Goal: Information Seeking & Learning: Check status

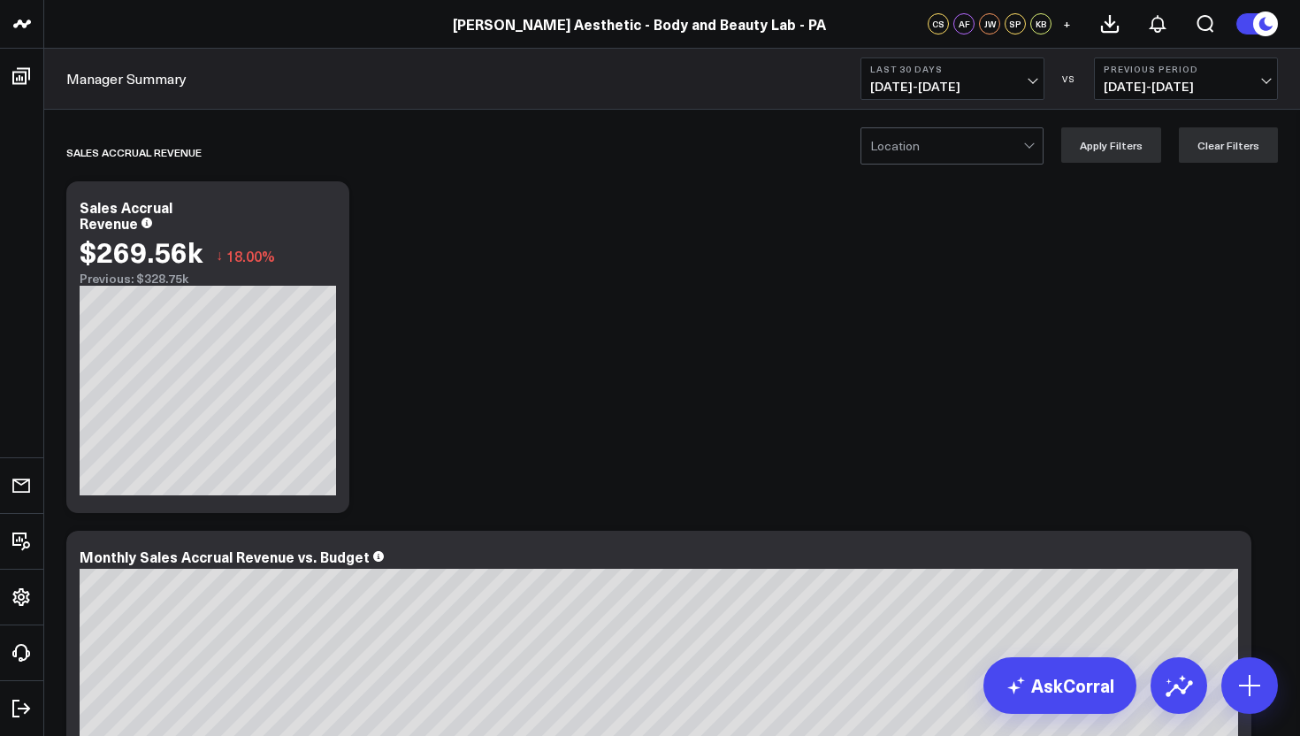
click at [108, 76] on link "Manager Summary" at bounding box center [126, 78] width 120 height 19
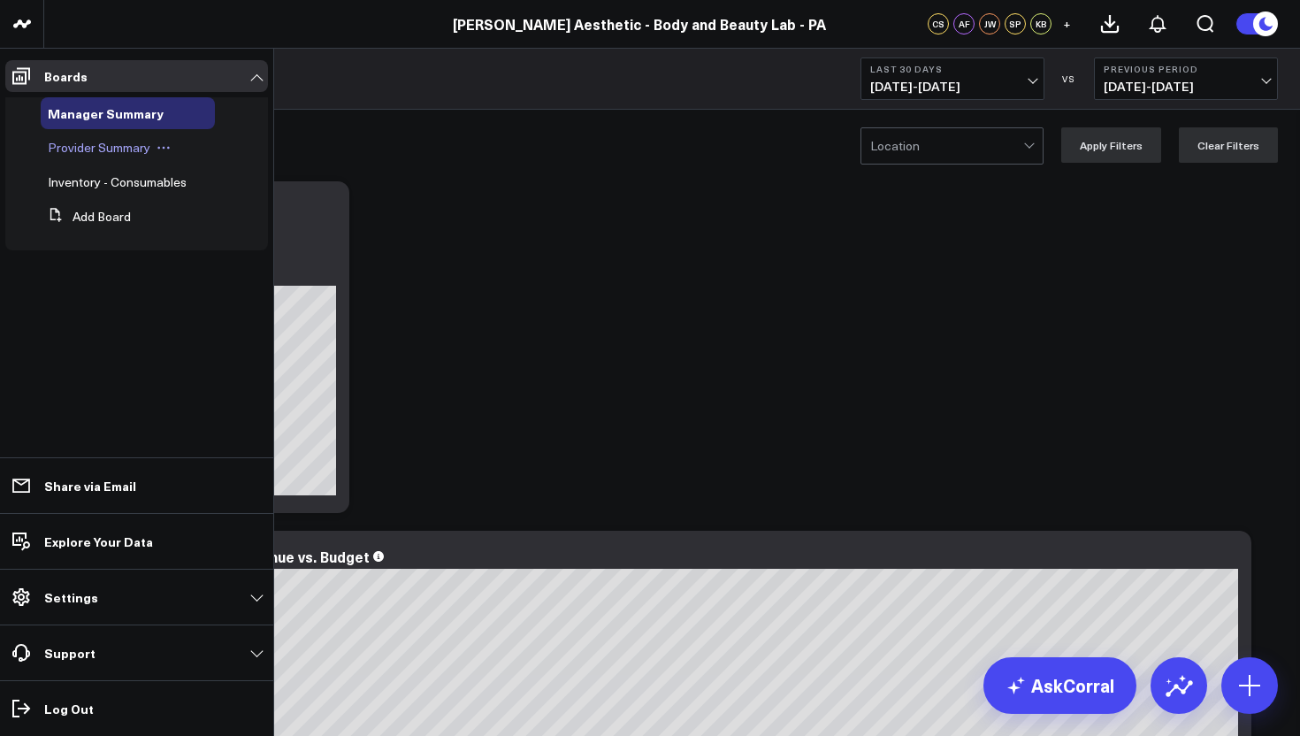
click at [75, 153] on span "Provider Summary" at bounding box center [99, 147] width 103 height 17
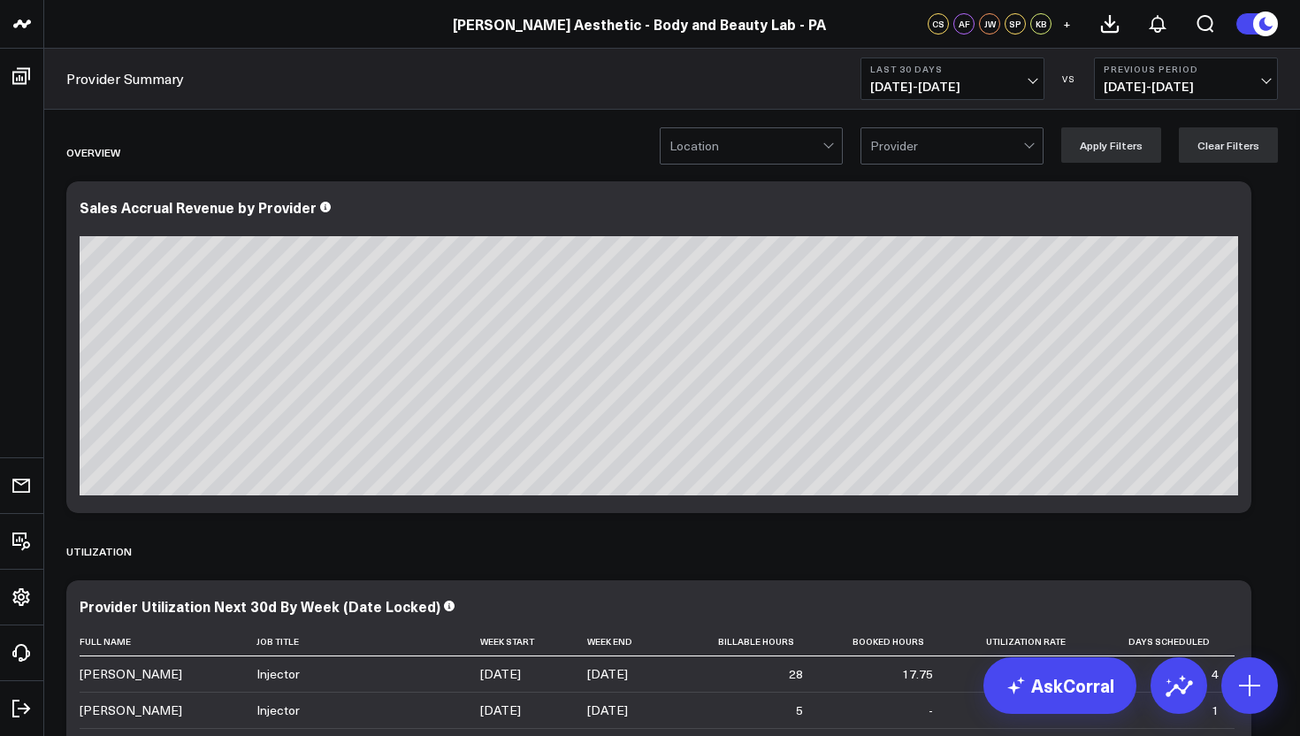
click at [1030, 90] on span "08/16/25 - 09/14/25" at bounding box center [952, 87] width 164 height 14
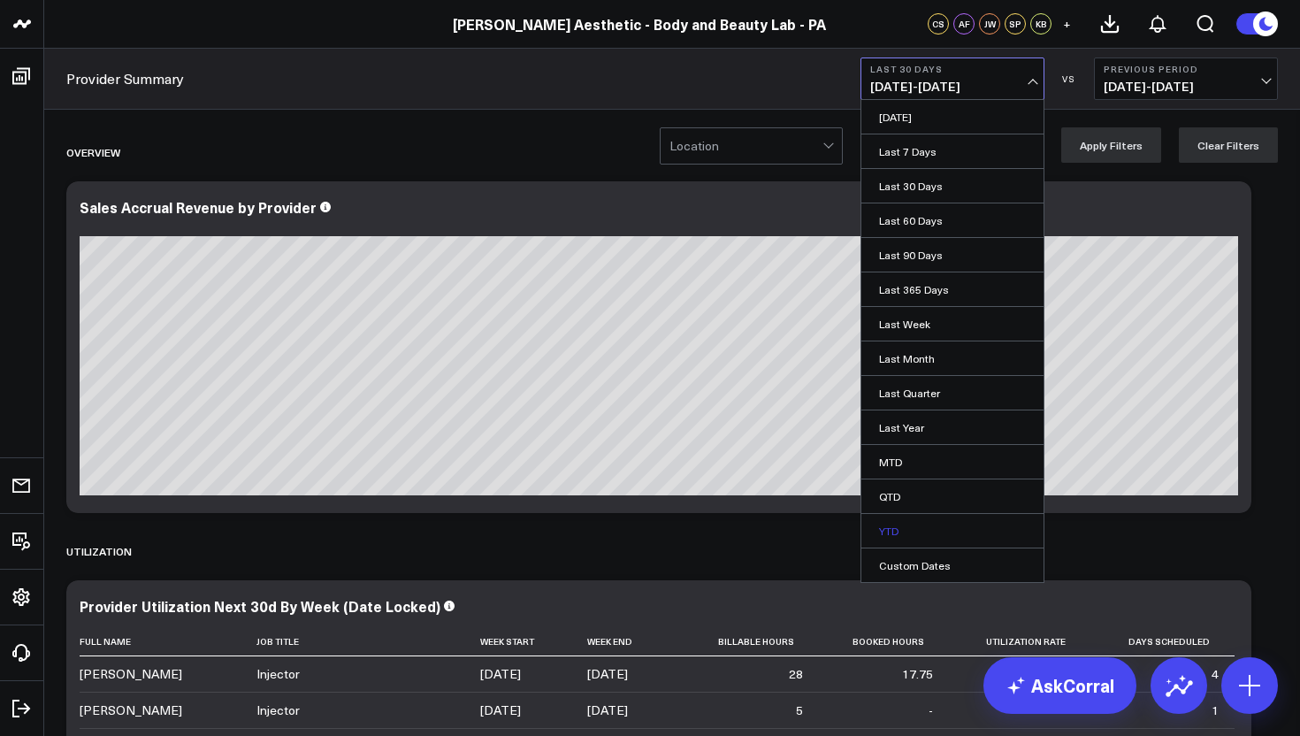
click at [903, 534] on link "YTD" at bounding box center [952, 531] width 182 height 34
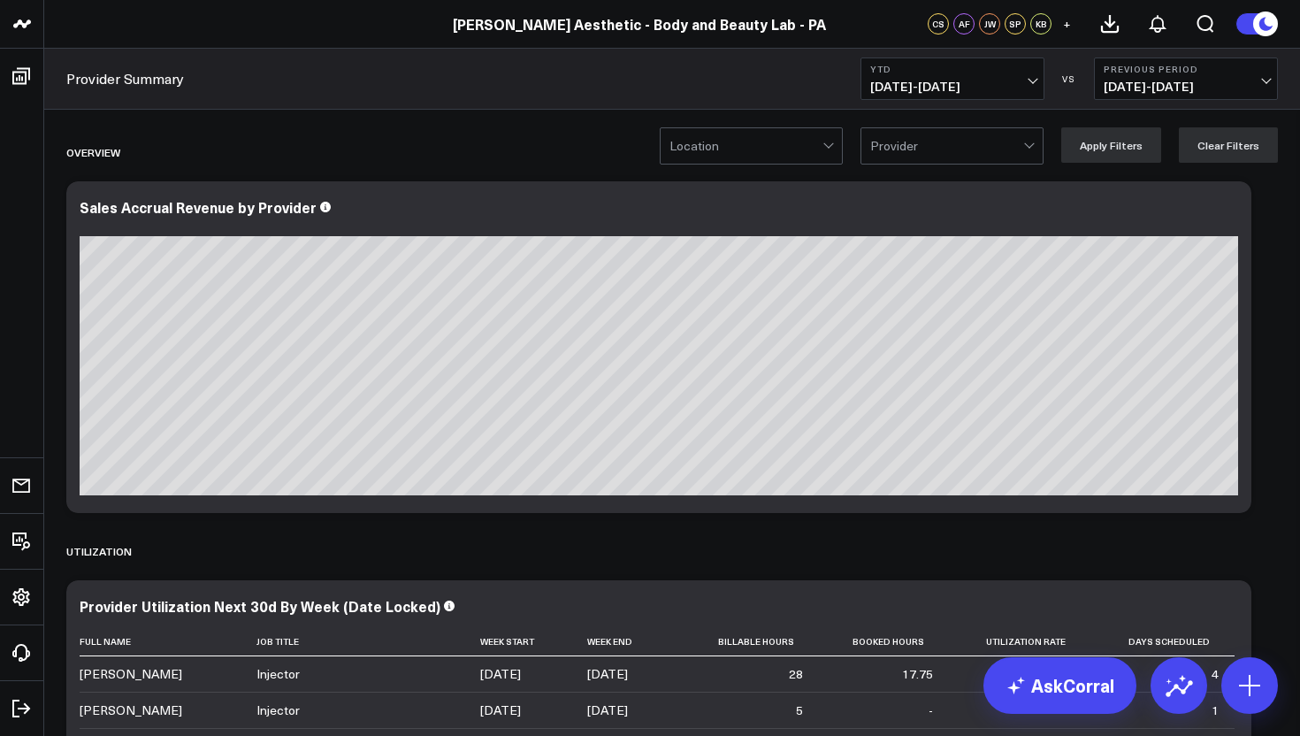
click at [1262, 81] on span "04/19/24 - 12/31/24" at bounding box center [1185, 87] width 164 height 14
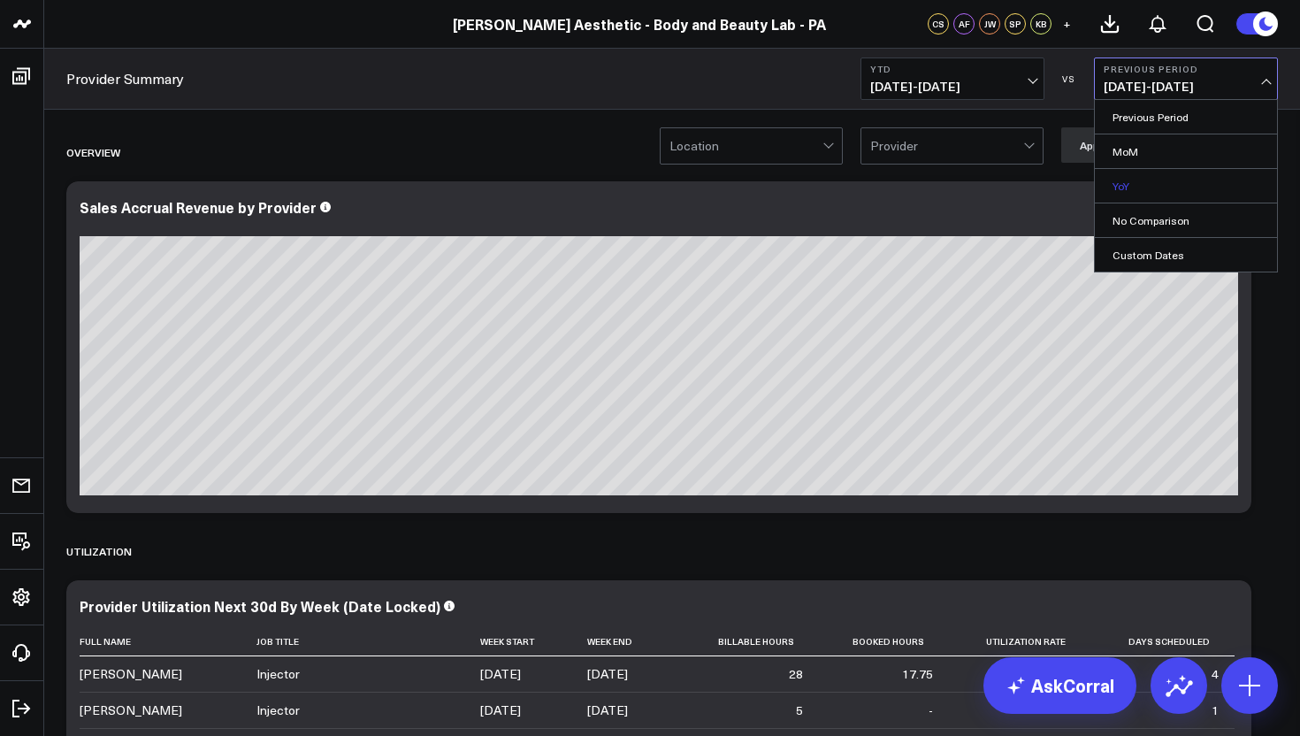
click at [1184, 184] on link "YoY" at bounding box center [1186, 186] width 182 height 34
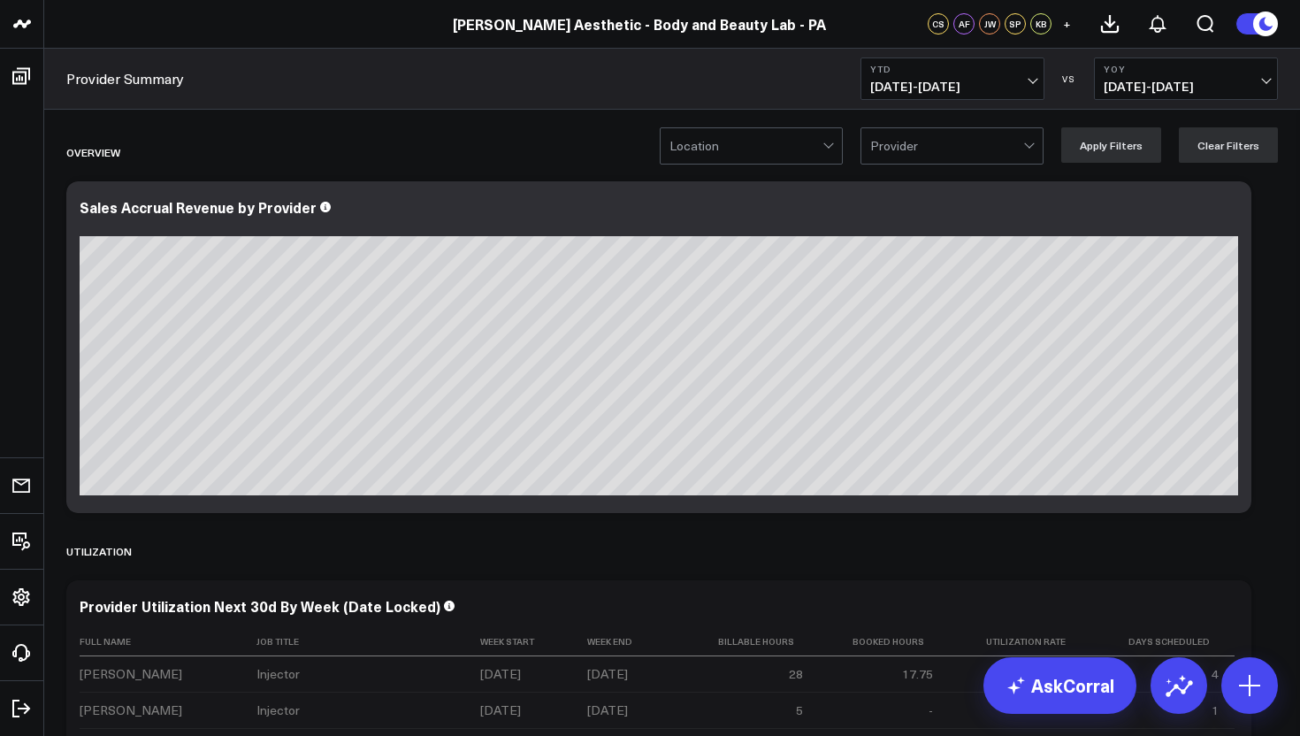
click at [851, 142] on div "Location Provider Apply Filters Clear Filters" at bounding box center [969, 144] width 618 height 35
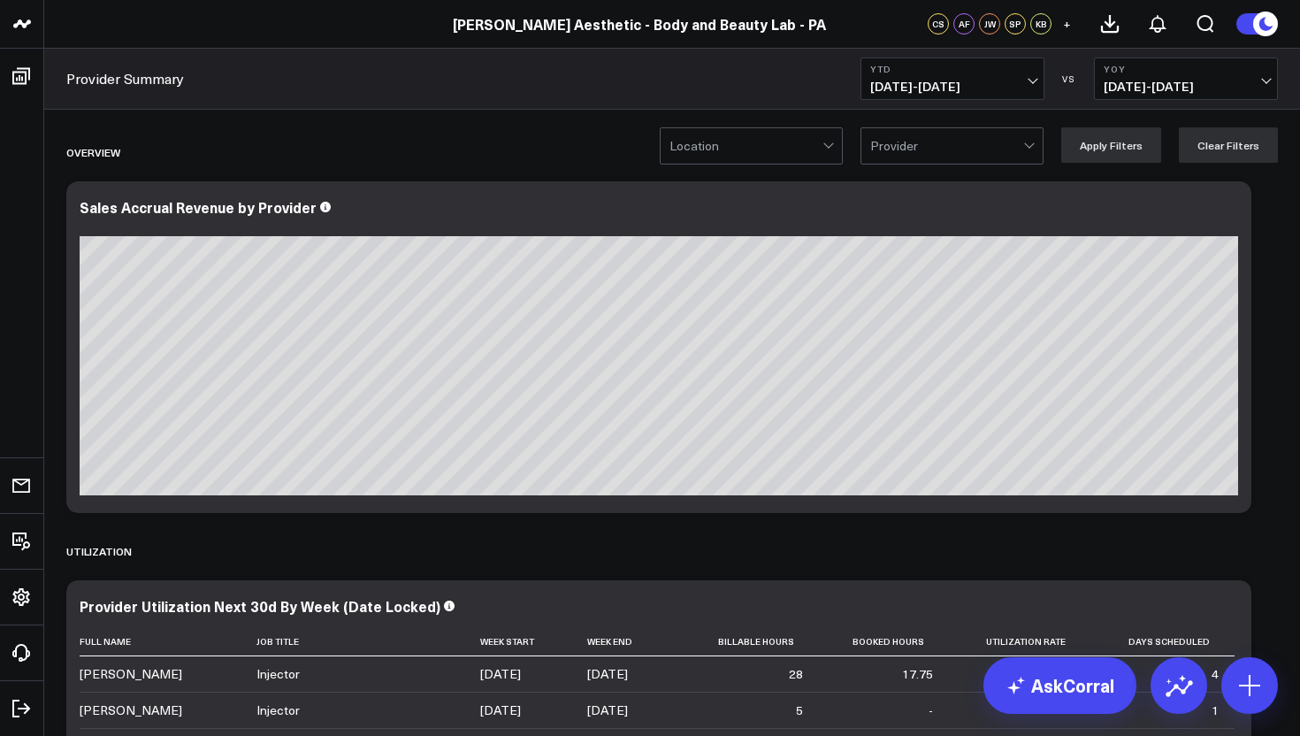
click at [835, 148] on div at bounding box center [829, 145] width 15 height 35
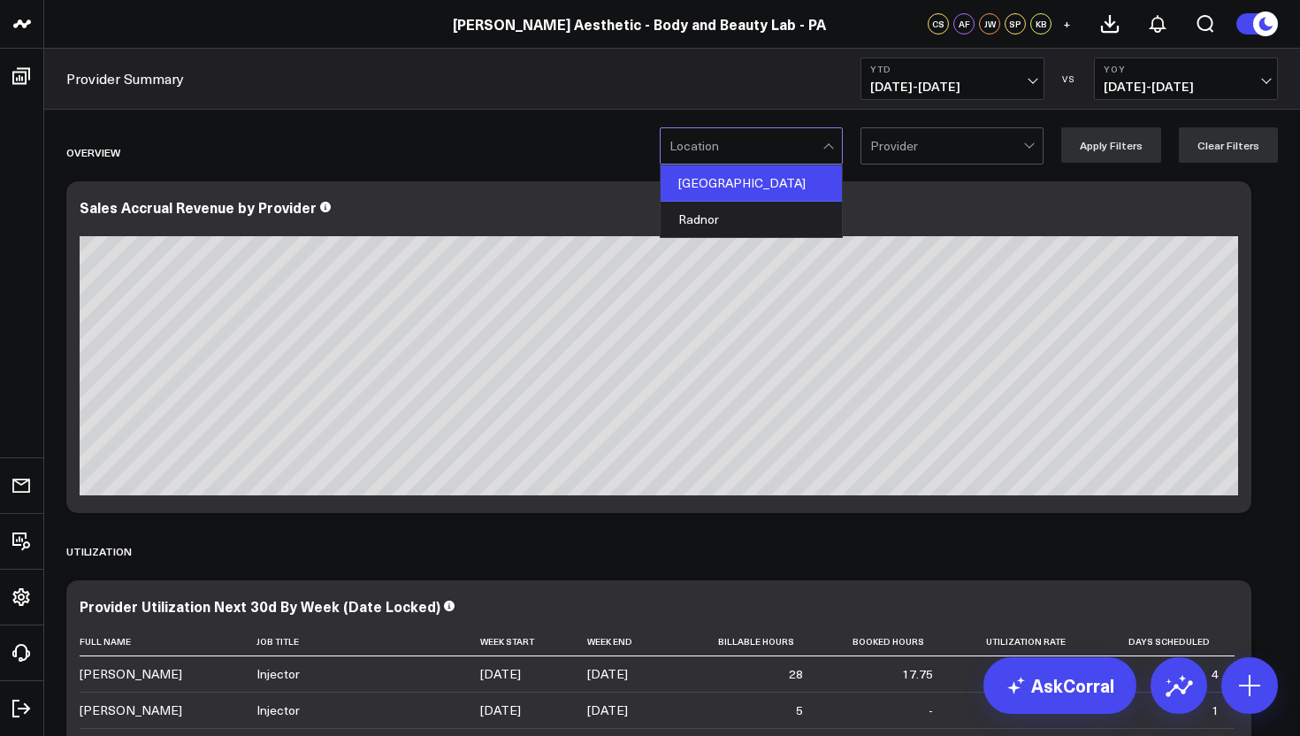
click at [763, 191] on div "Philadelphia" at bounding box center [750, 183] width 181 height 36
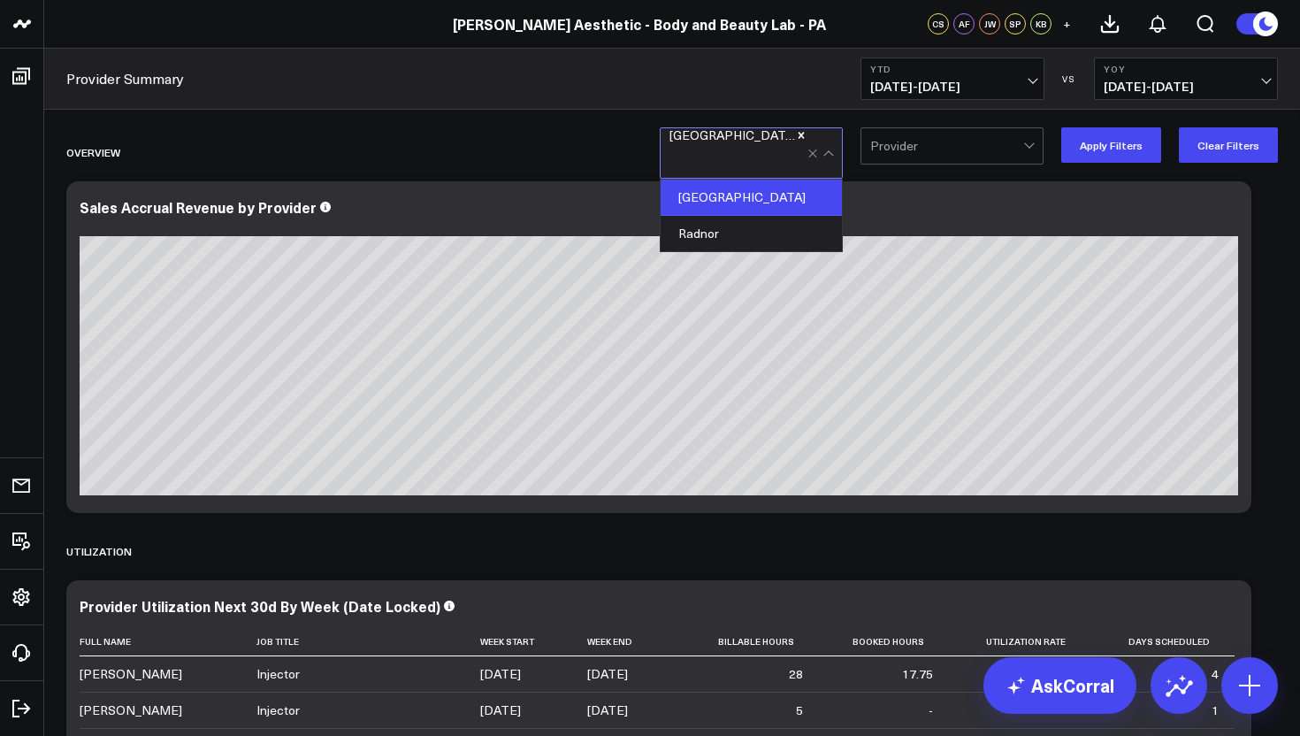
click at [1035, 158] on div at bounding box center [1030, 145] width 15 height 35
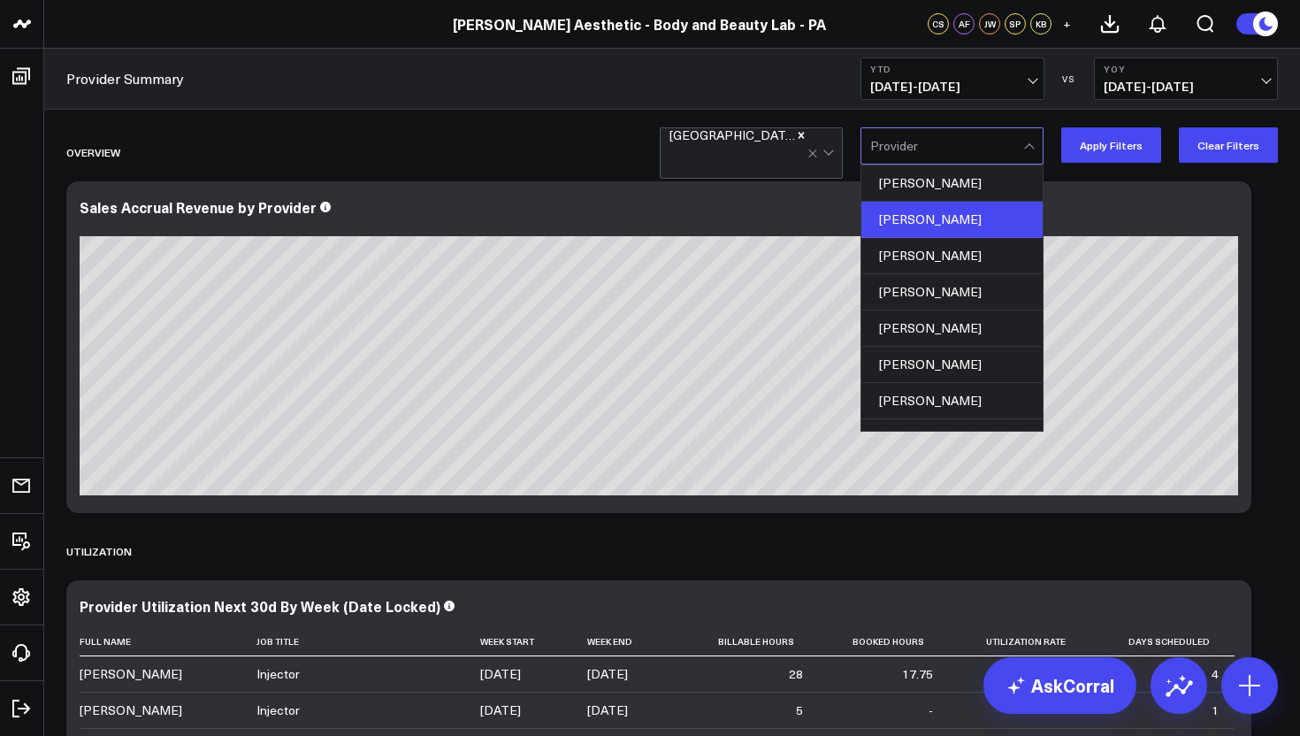
click at [960, 229] on div "Anya Bado" at bounding box center [951, 220] width 181 height 36
click at [1103, 140] on button "Apply Filters" at bounding box center [1111, 144] width 100 height 35
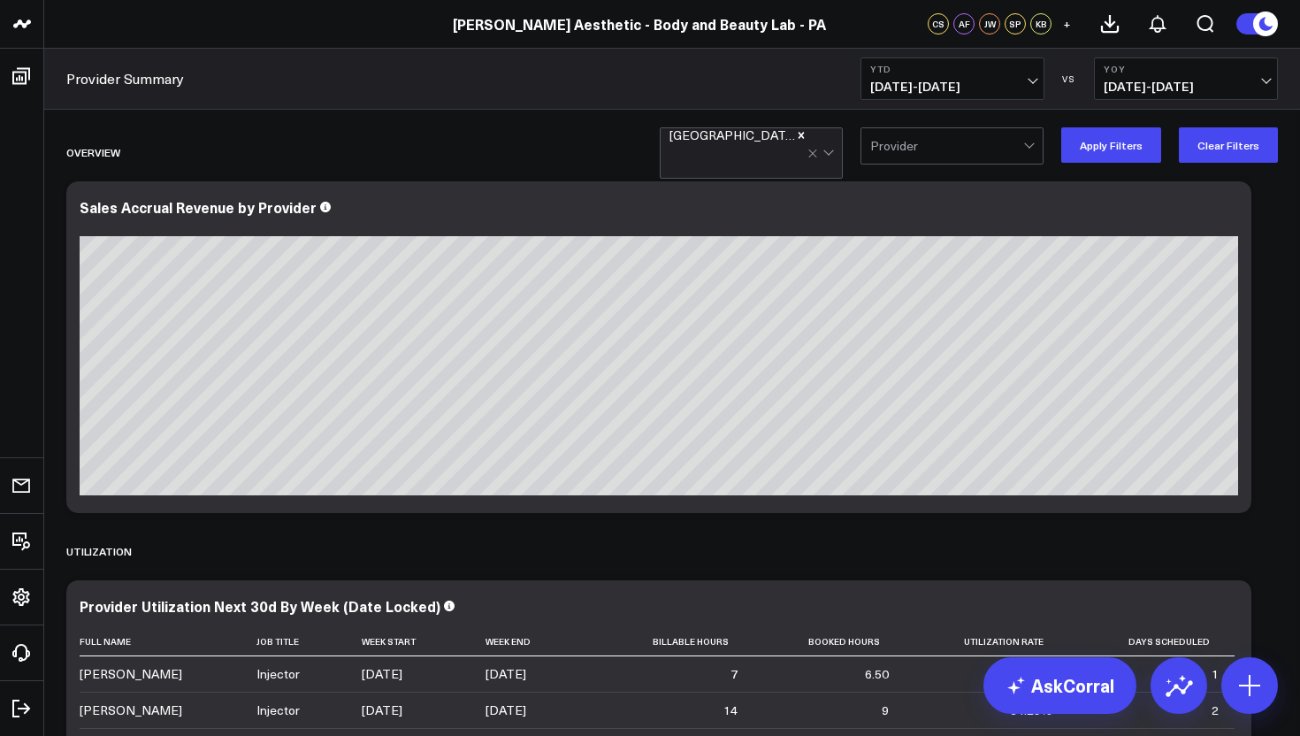
click at [1018, 150] on div at bounding box center [946, 145] width 153 height 35
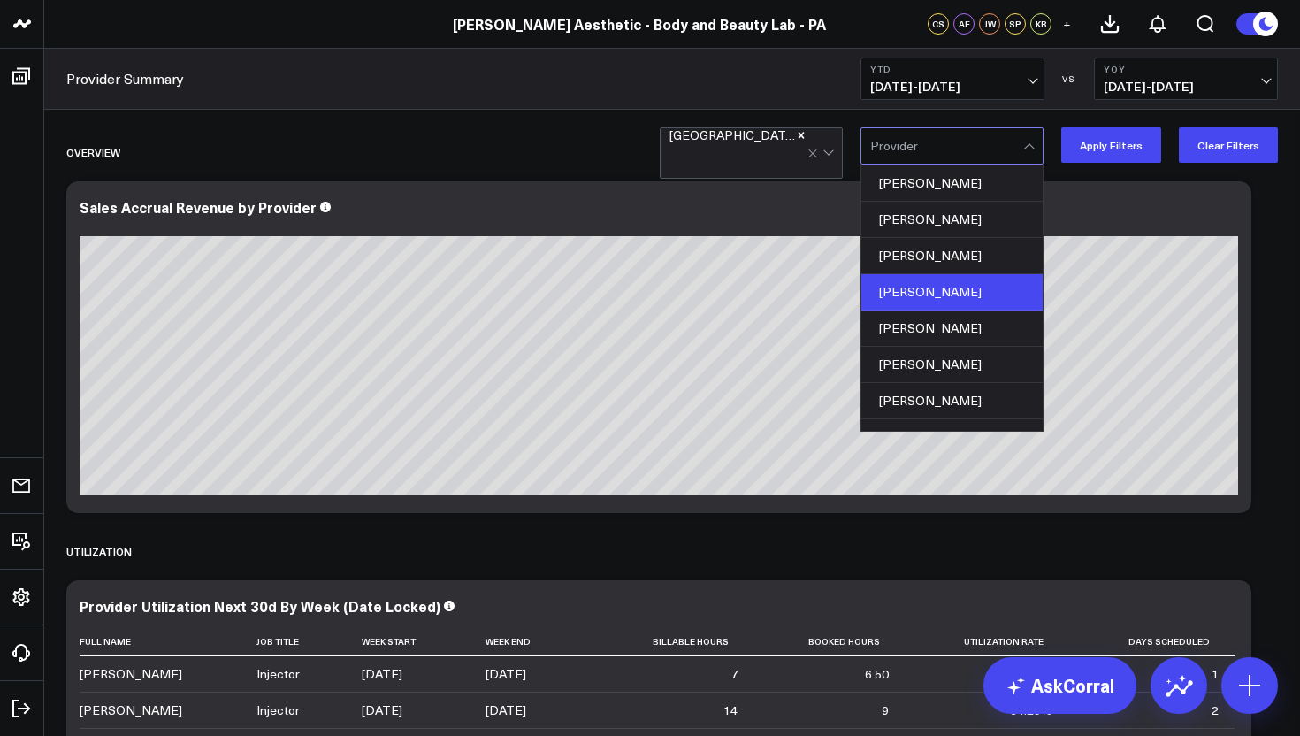
click at [973, 303] on div "Jacqueline Clarizio" at bounding box center [951, 292] width 181 height 36
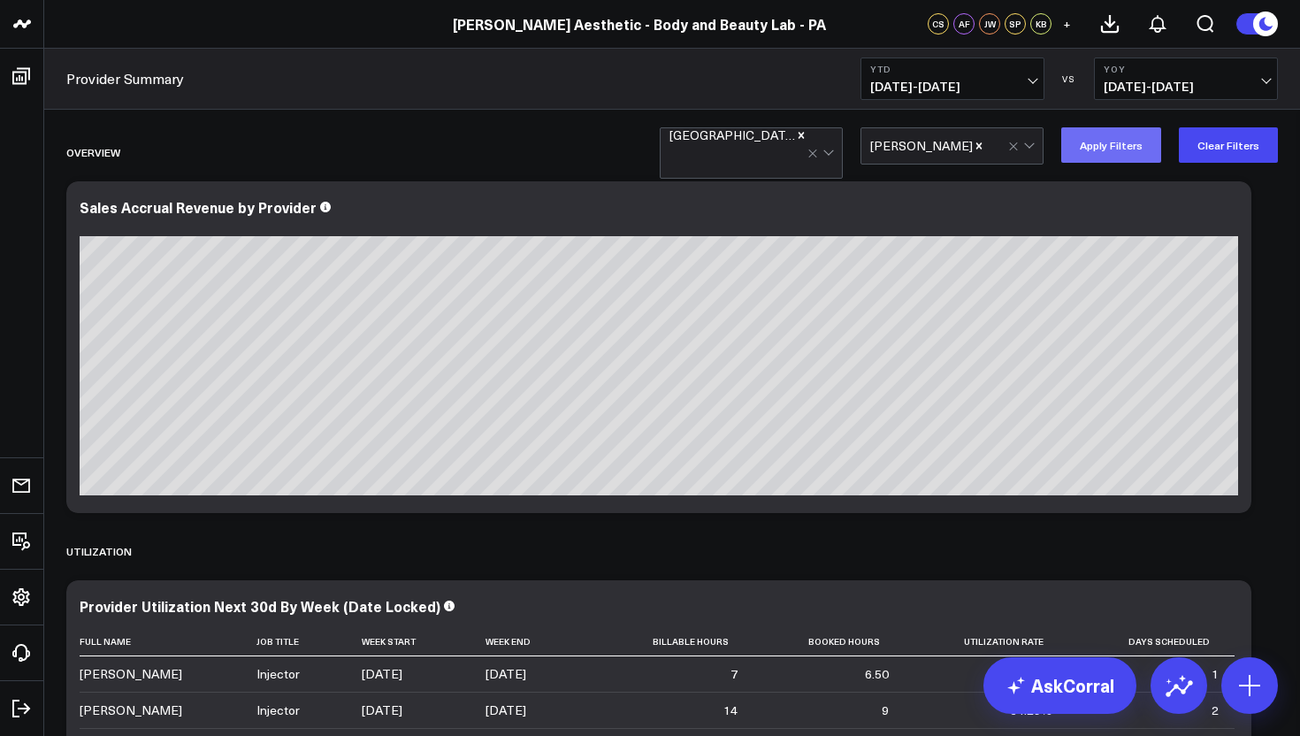
click at [1110, 149] on button "Apply Filters" at bounding box center [1111, 144] width 100 height 35
click at [775, 150] on div at bounding box center [738, 159] width 138 height 35
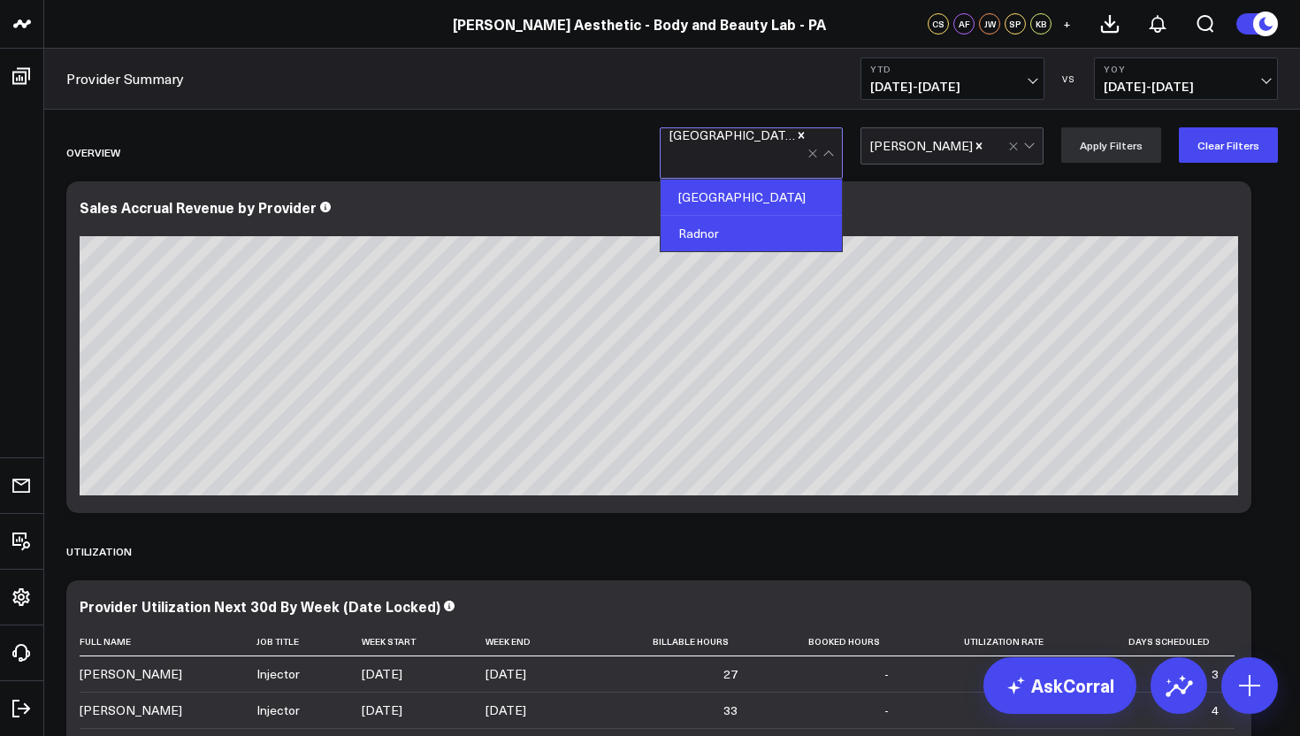
click at [746, 218] on div "Radnor" at bounding box center [750, 233] width 181 height 35
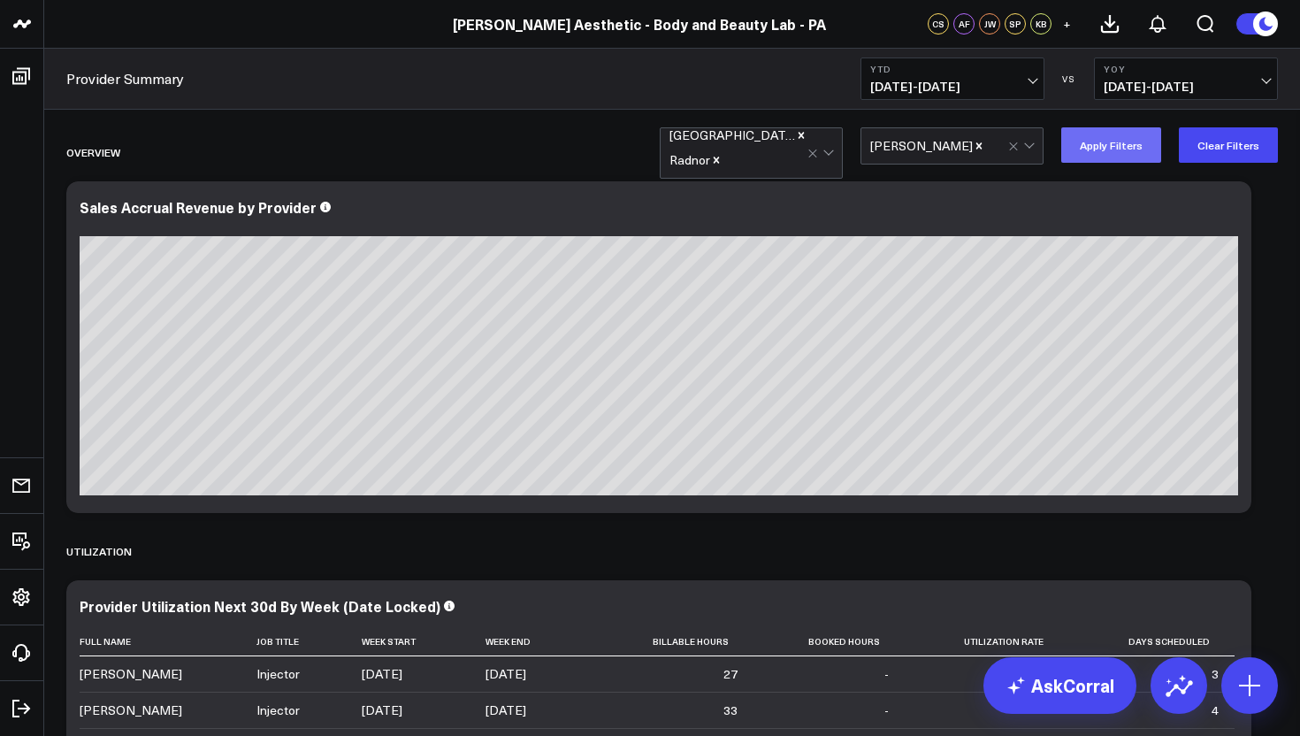
click at [1107, 152] on button "Apply Filters" at bounding box center [1111, 144] width 100 height 35
click at [985, 147] on icon "Remove Jacqueline Clarizio" at bounding box center [979, 146] width 12 height 12
click at [720, 156] on icon "Remove Radnor" at bounding box center [716, 159] width 6 height 6
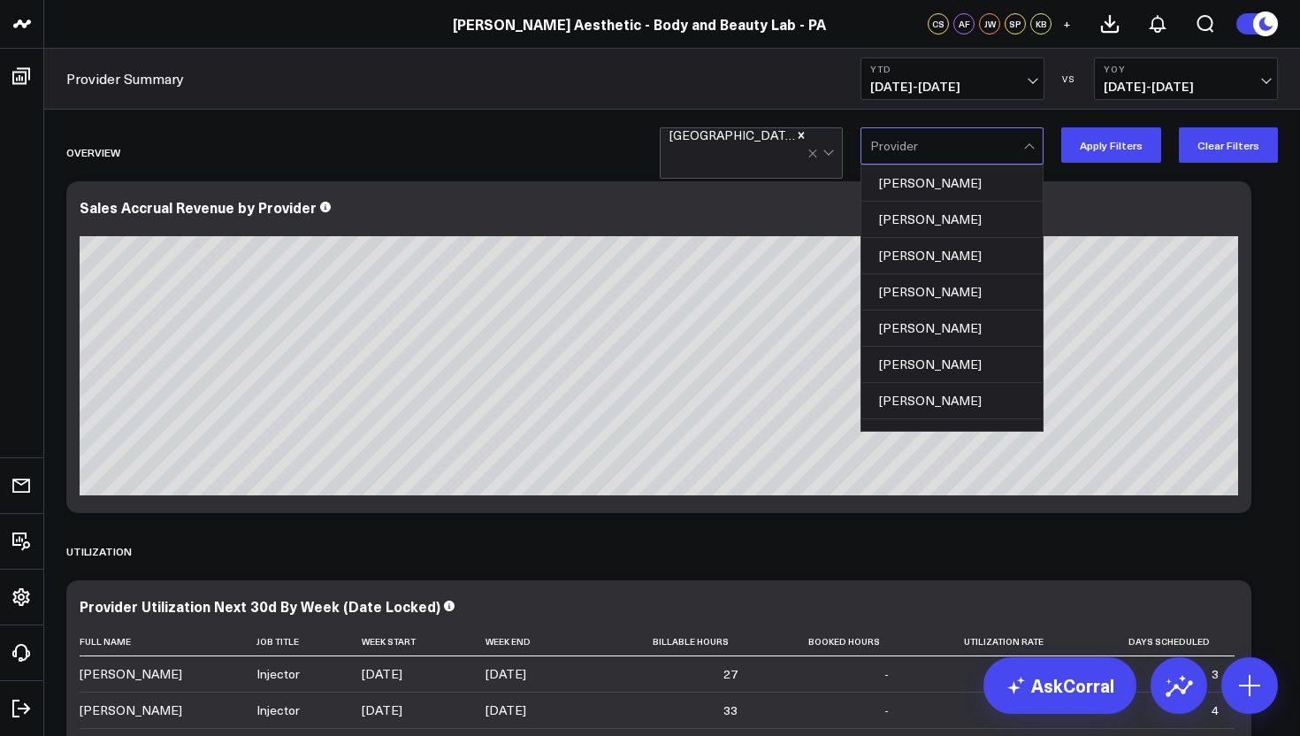
click at [949, 156] on div at bounding box center [946, 145] width 153 height 35
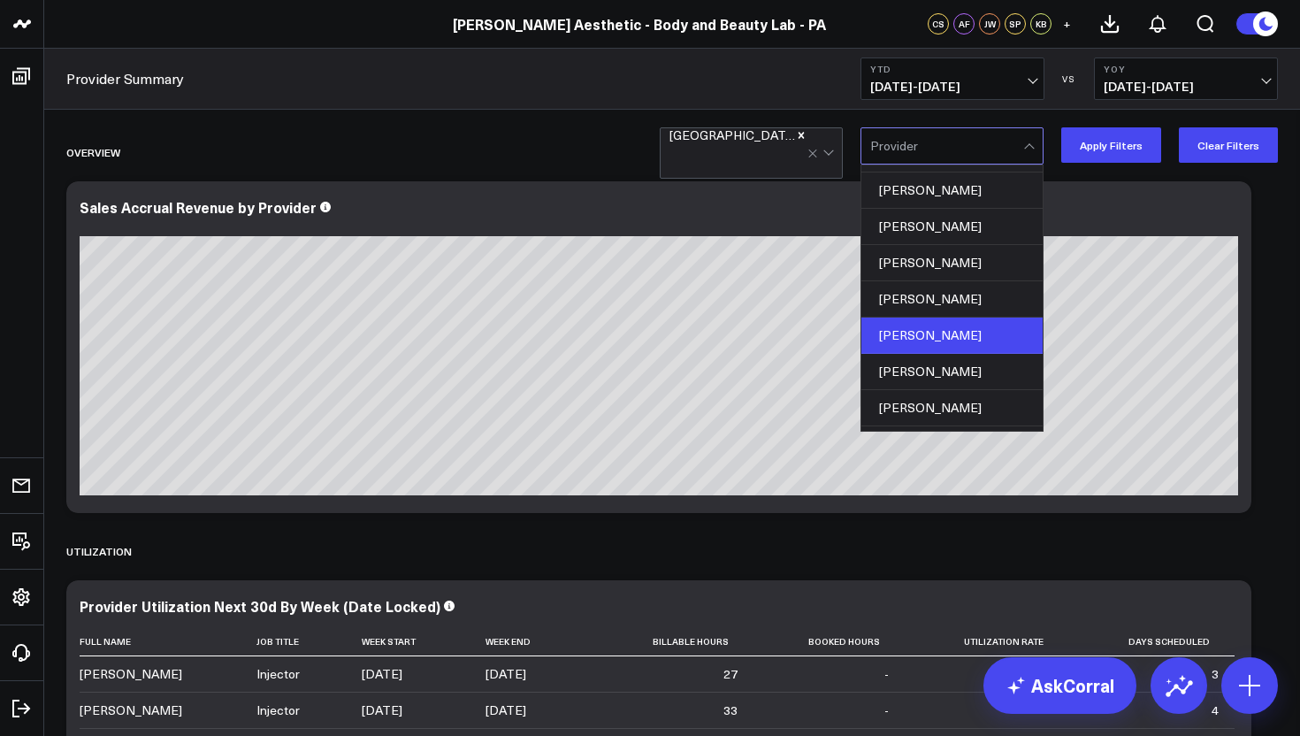
scroll to position [41, 0]
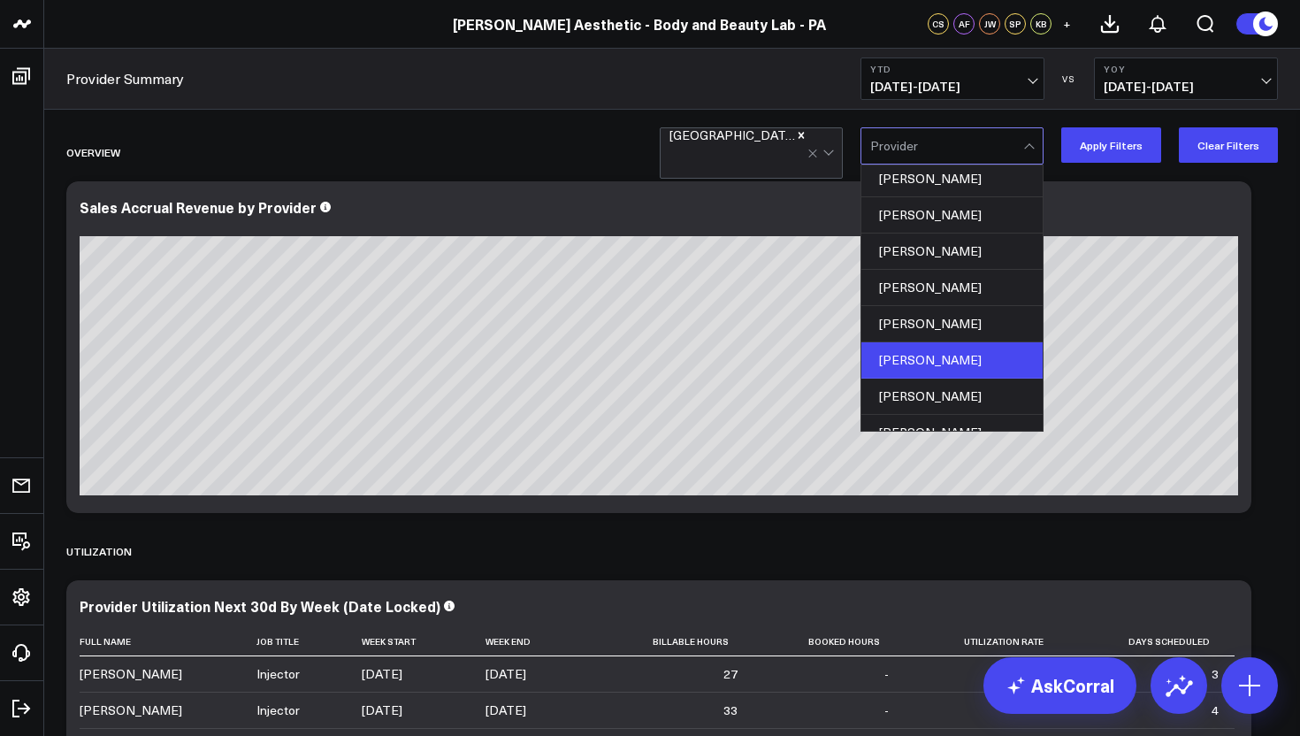
click at [925, 370] on div "Krysha Mallari" at bounding box center [951, 360] width 181 height 36
click at [1098, 146] on button "Apply Filters" at bounding box center [1111, 144] width 100 height 35
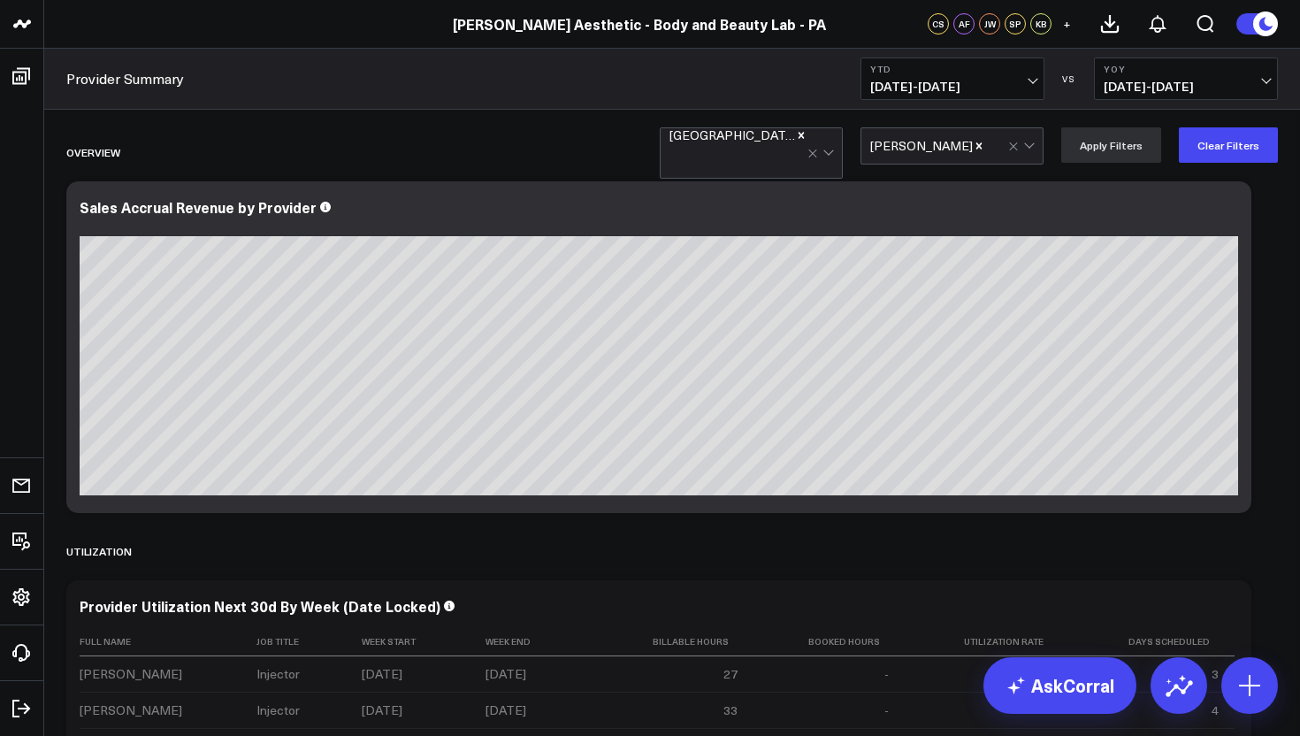
click at [779, 157] on div at bounding box center [738, 159] width 138 height 35
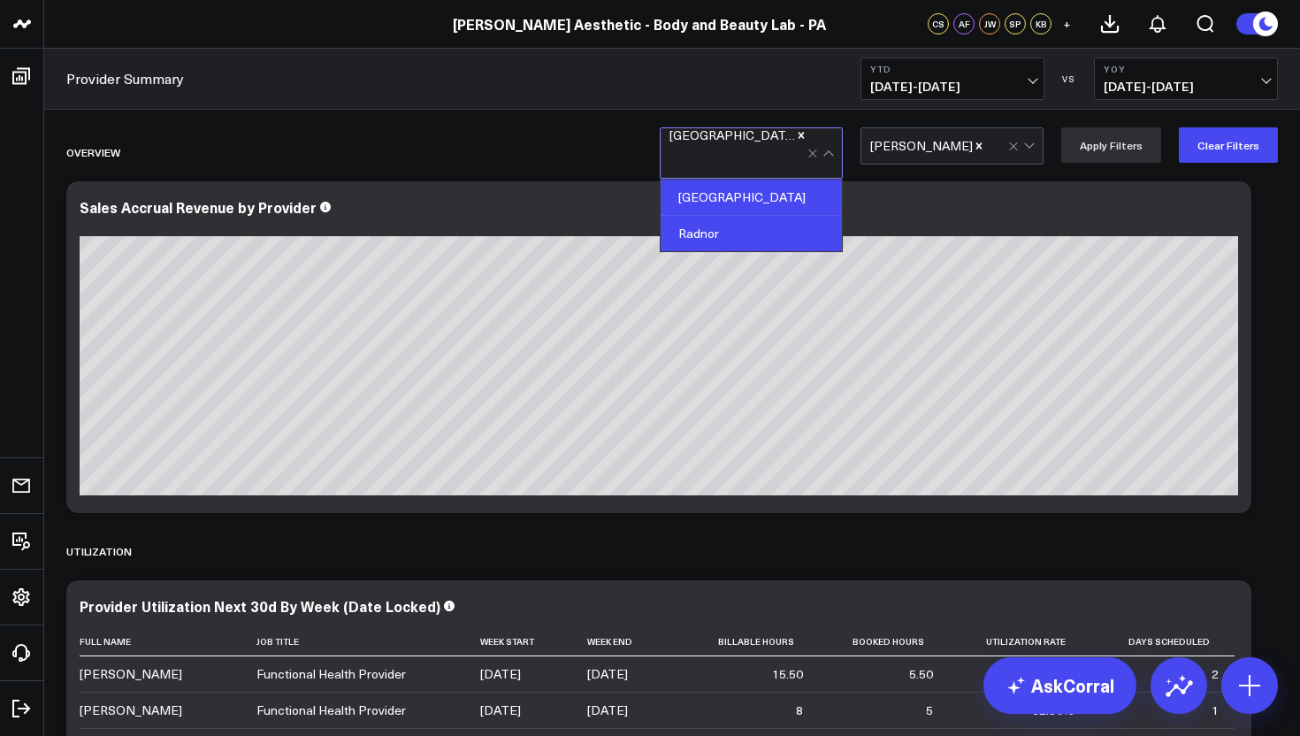
click at [753, 216] on div "Radnor" at bounding box center [750, 233] width 181 height 35
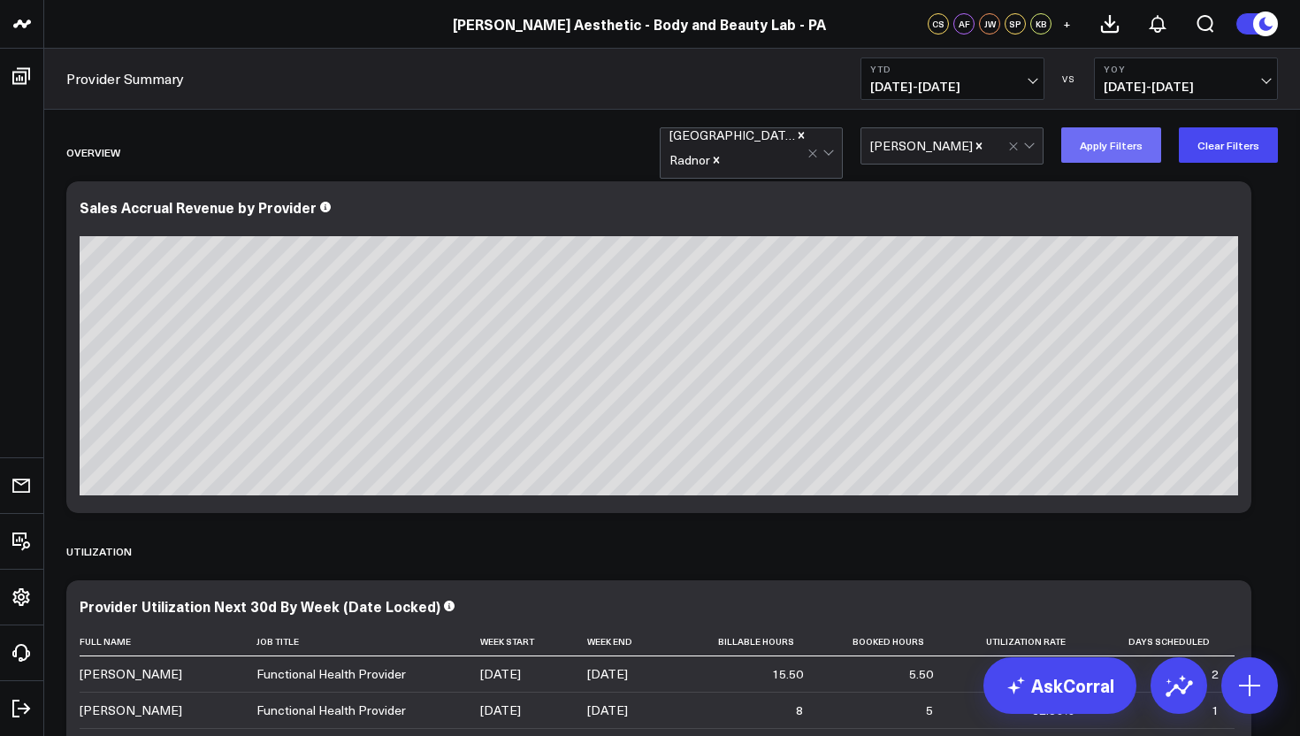
click at [1115, 146] on button "Apply Filters" at bounding box center [1111, 144] width 100 height 35
click at [976, 145] on icon "Remove Krysha Mallari" at bounding box center [979, 145] width 6 height 6
click at [722, 154] on icon "Remove Radnor" at bounding box center [716, 160] width 12 height 12
click at [957, 155] on div at bounding box center [946, 145] width 153 height 35
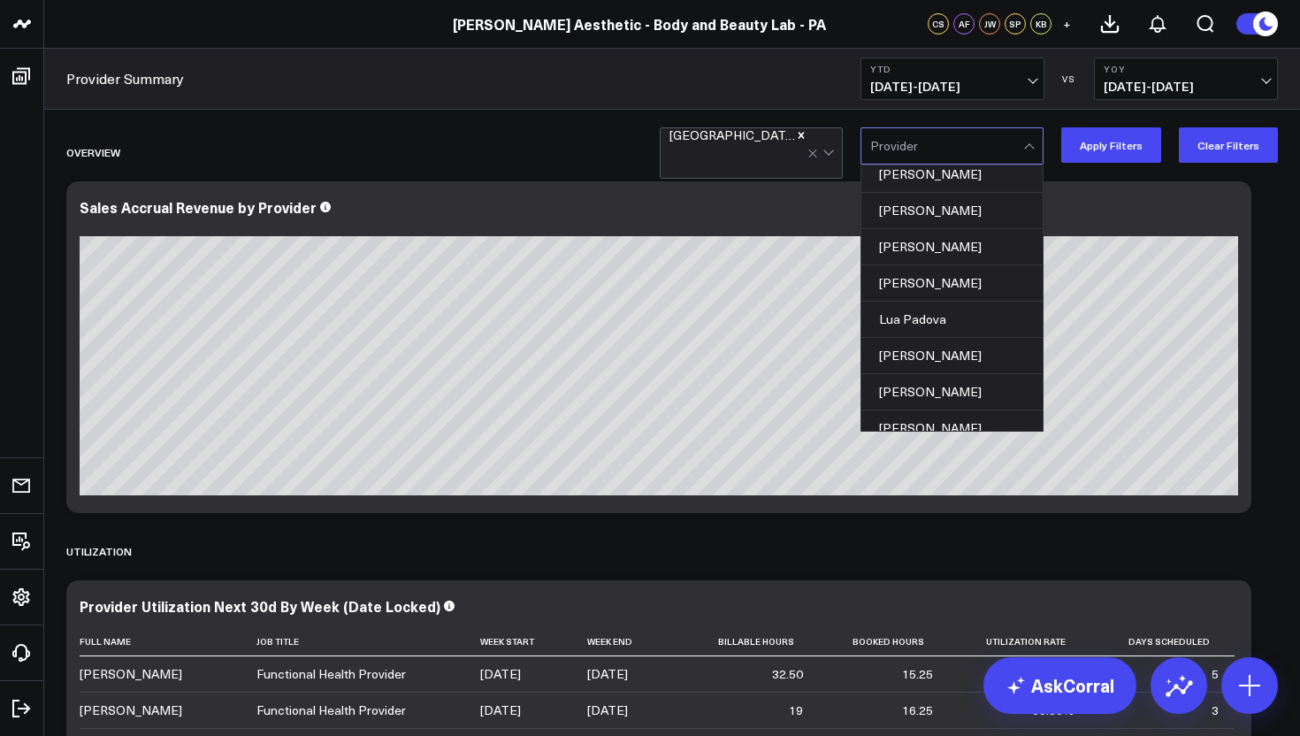
scroll to position [241, 0]
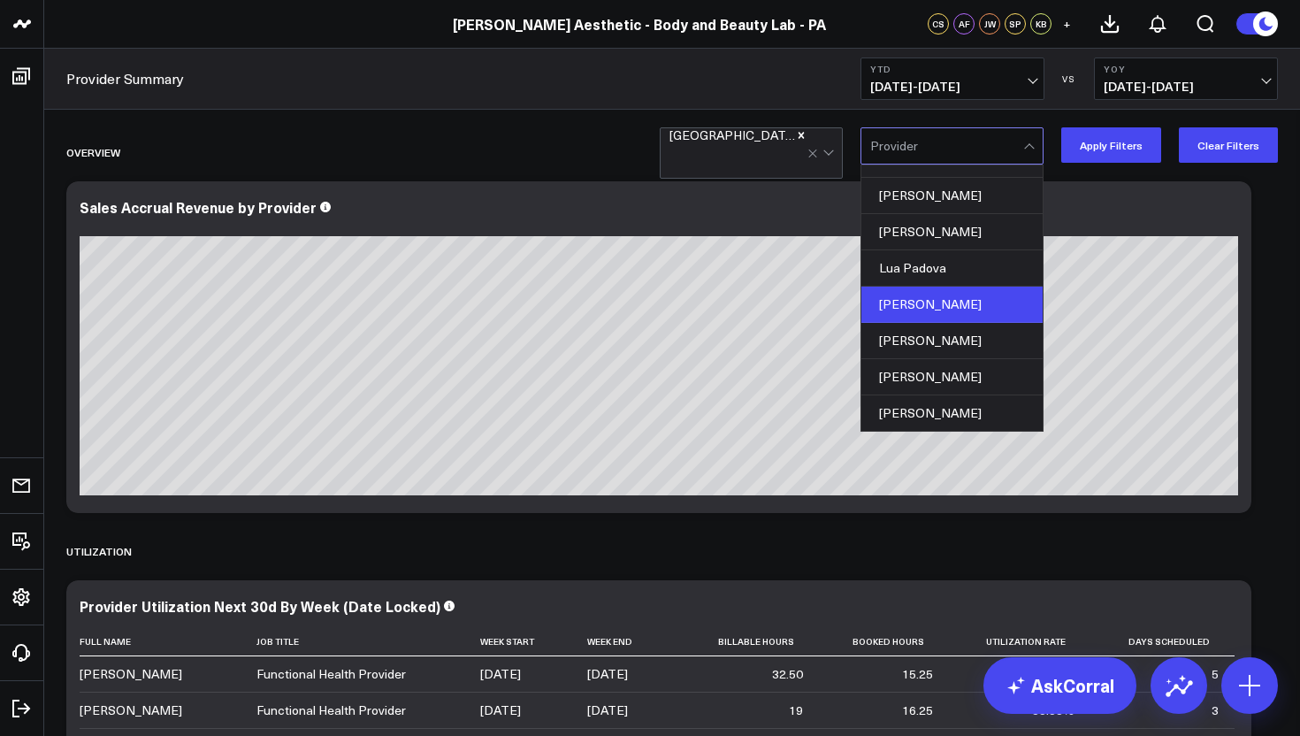
click at [918, 303] on div "Michelle Glynn" at bounding box center [951, 304] width 181 height 36
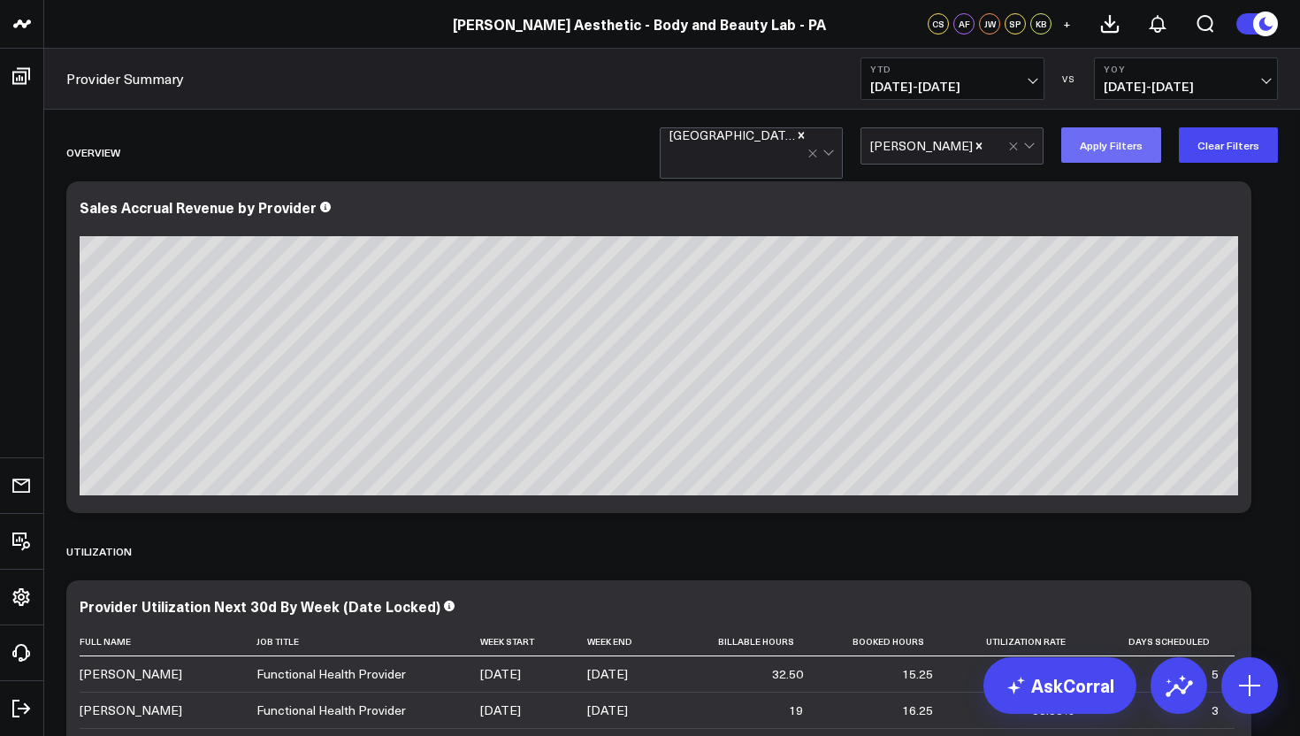
click at [1114, 156] on button "Apply Filters" at bounding box center [1111, 144] width 100 height 35
